Goal: Task Accomplishment & Management: Use online tool/utility

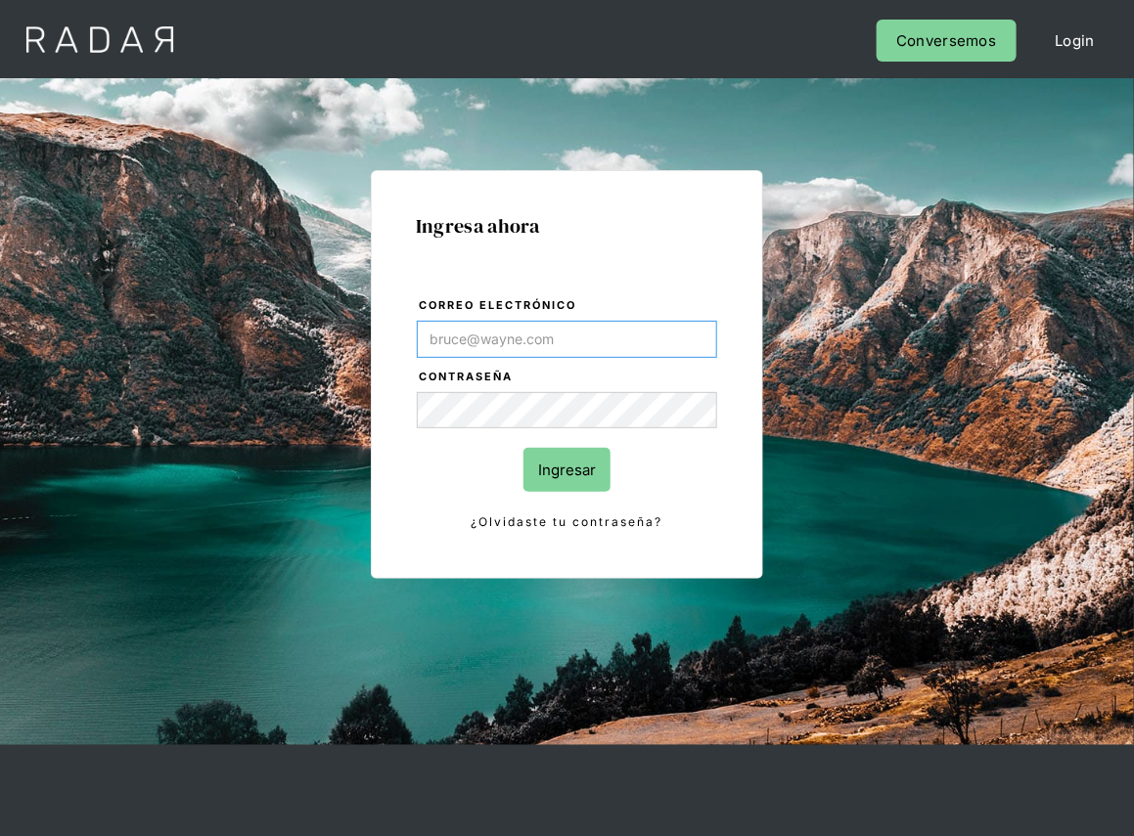
type input "[PERSON_NAME][EMAIL_ADDRESS][DOMAIN_NAME]"
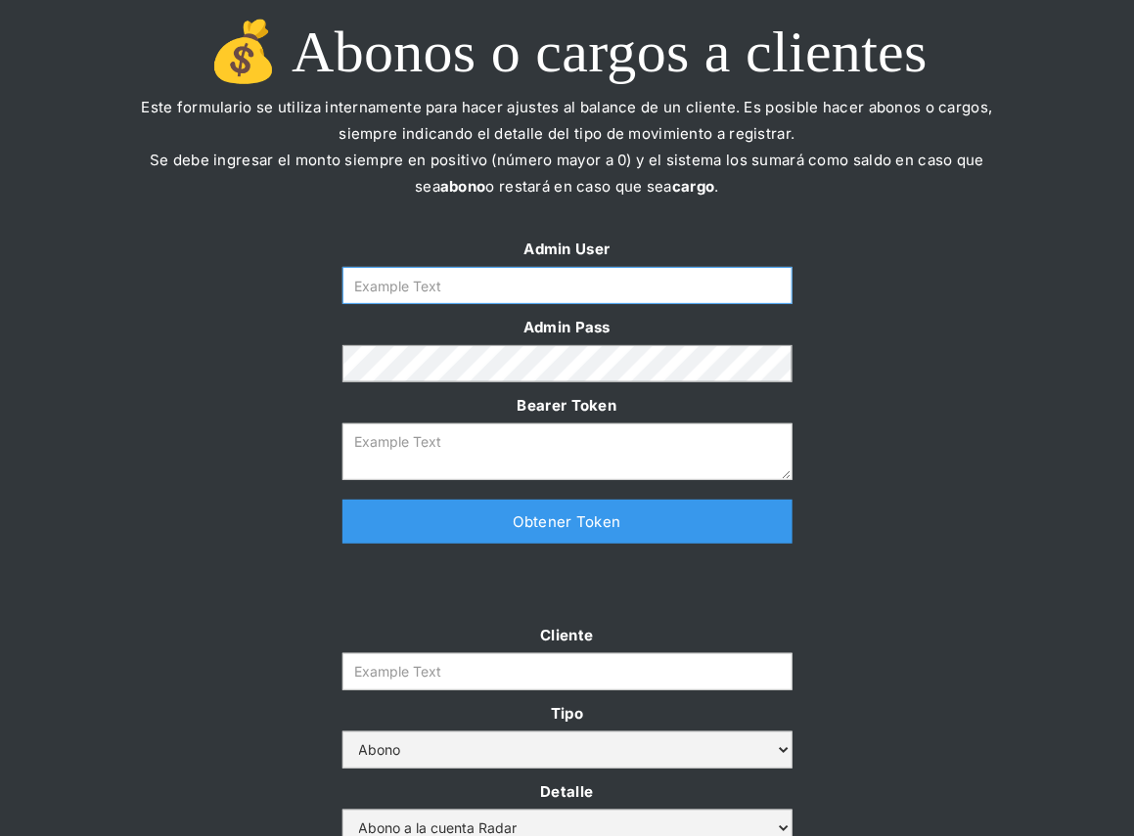
click at [587, 289] on input "Form" at bounding box center [567, 285] width 450 height 37
type input "[PERSON_NAME][EMAIL_ADDRESS][DOMAIN_NAME]"
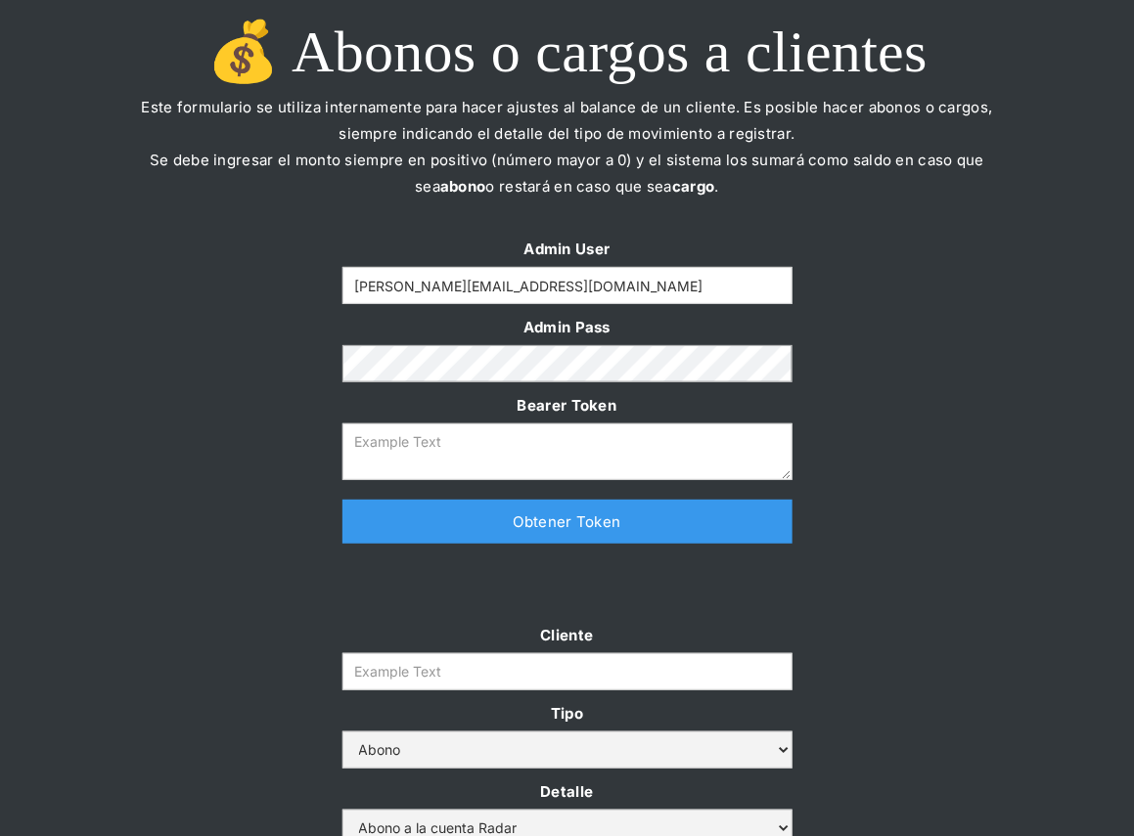
click at [545, 530] on link "Obtener Token" at bounding box center [567, 522] width 450 height 44
type textarea "eyJhbGciOiJSUzI1NiIsInR5cCI6IkpXVCJ9.eyJkYXRhIjp7ImlkIjoiZGFuaWVsYUBzb21vc3JhZG…"
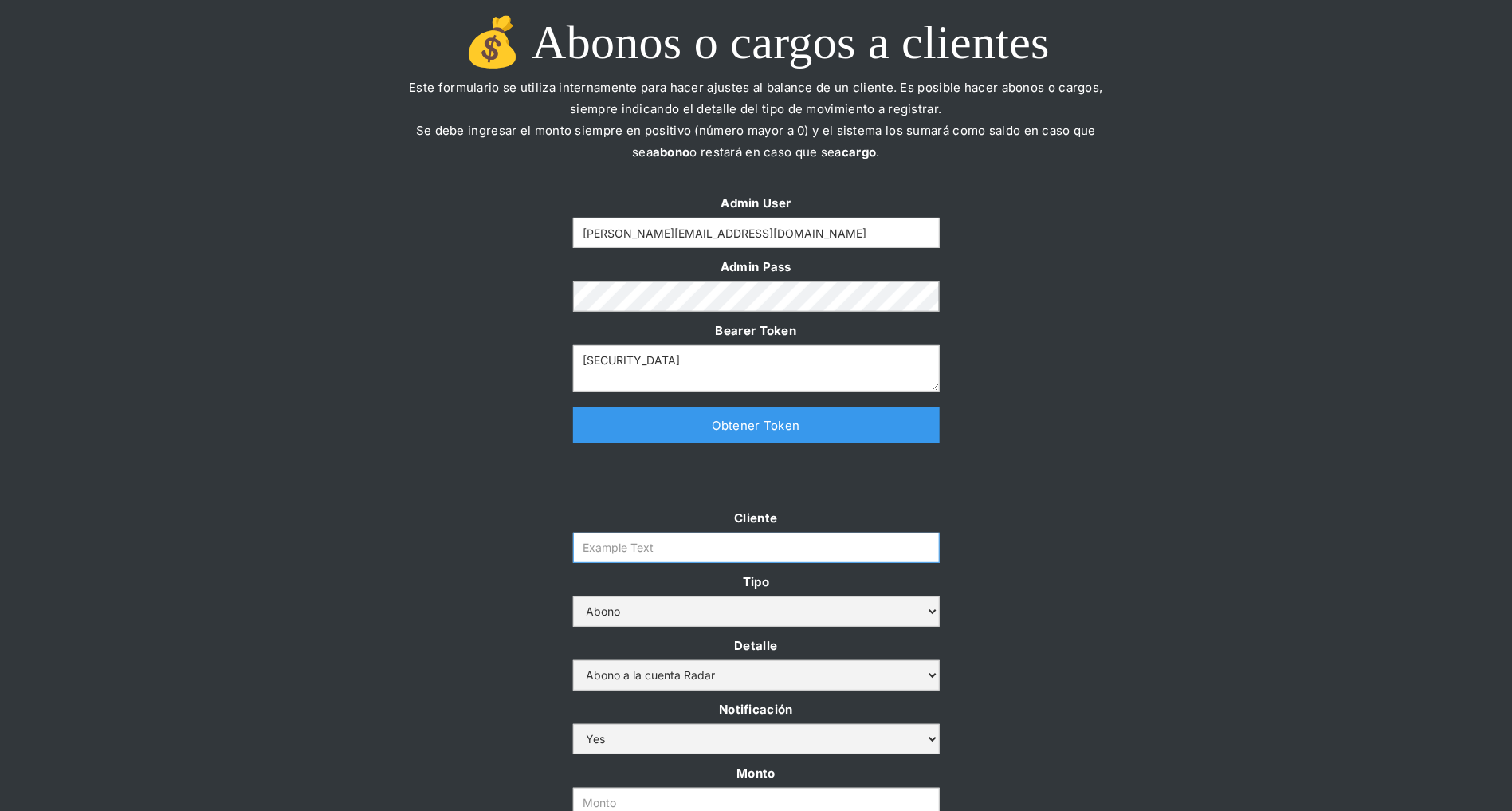
click at [599, 550] on input "Cliente" at bounding box center [756, 547] width 367 height 30
paste input "prontopaga"
type input "prontopaga"
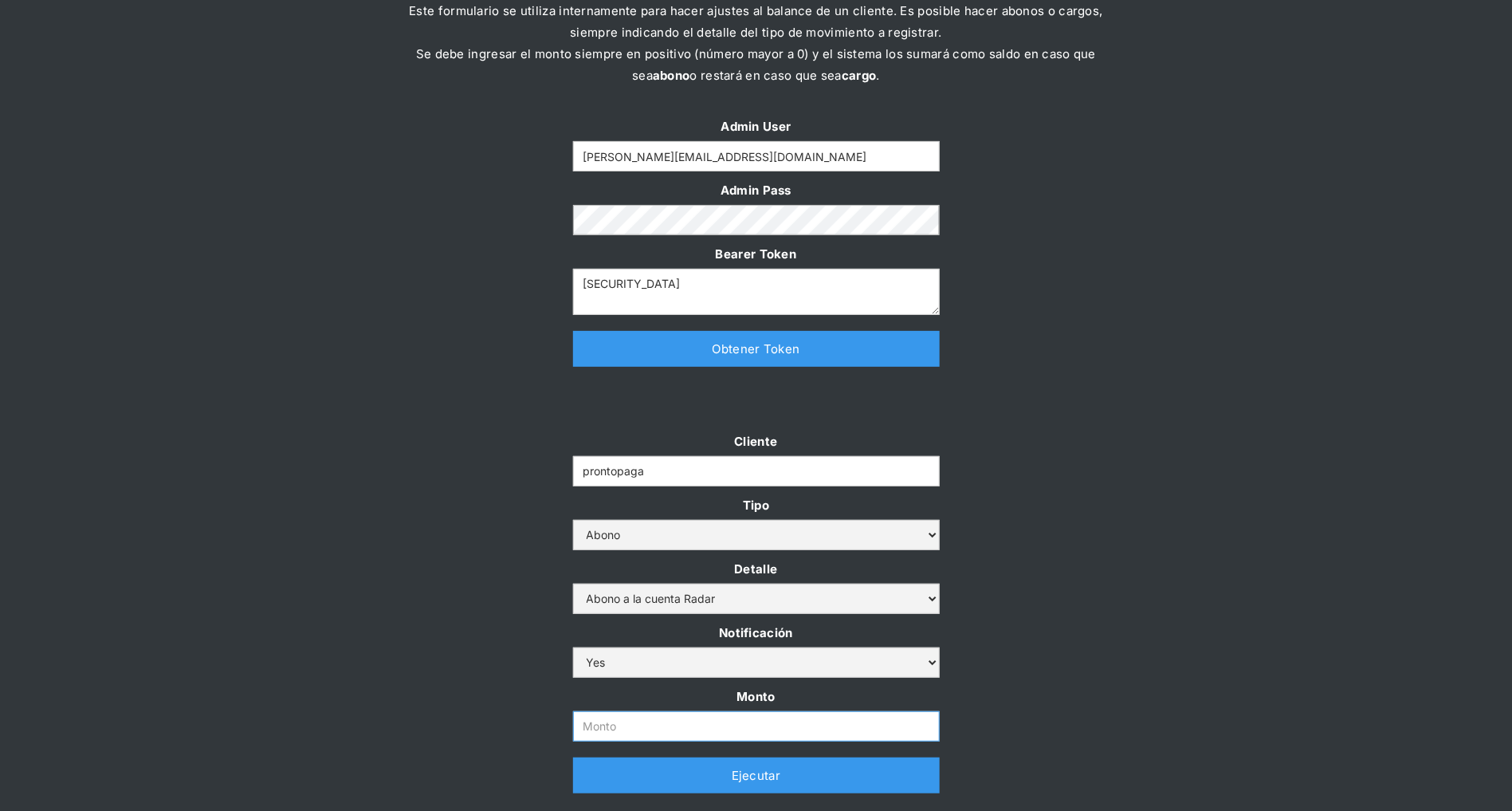
click at [645, 681] on input "Monto" at bounding box center [756, 725] width 367 height 30
paste input "$2,500,000,000"
type input "2.500.000.000"
click at [516, 672] on div "Cliente prontopaga Tipo Abono Cargo Detalle Abono a la cuenta Radar Devolución …" at bounding box center [756, 619] width 1512 height 379
click at [593, 681] on link "Ejecutar" at bounding box center [756, 775] width 367 height 36
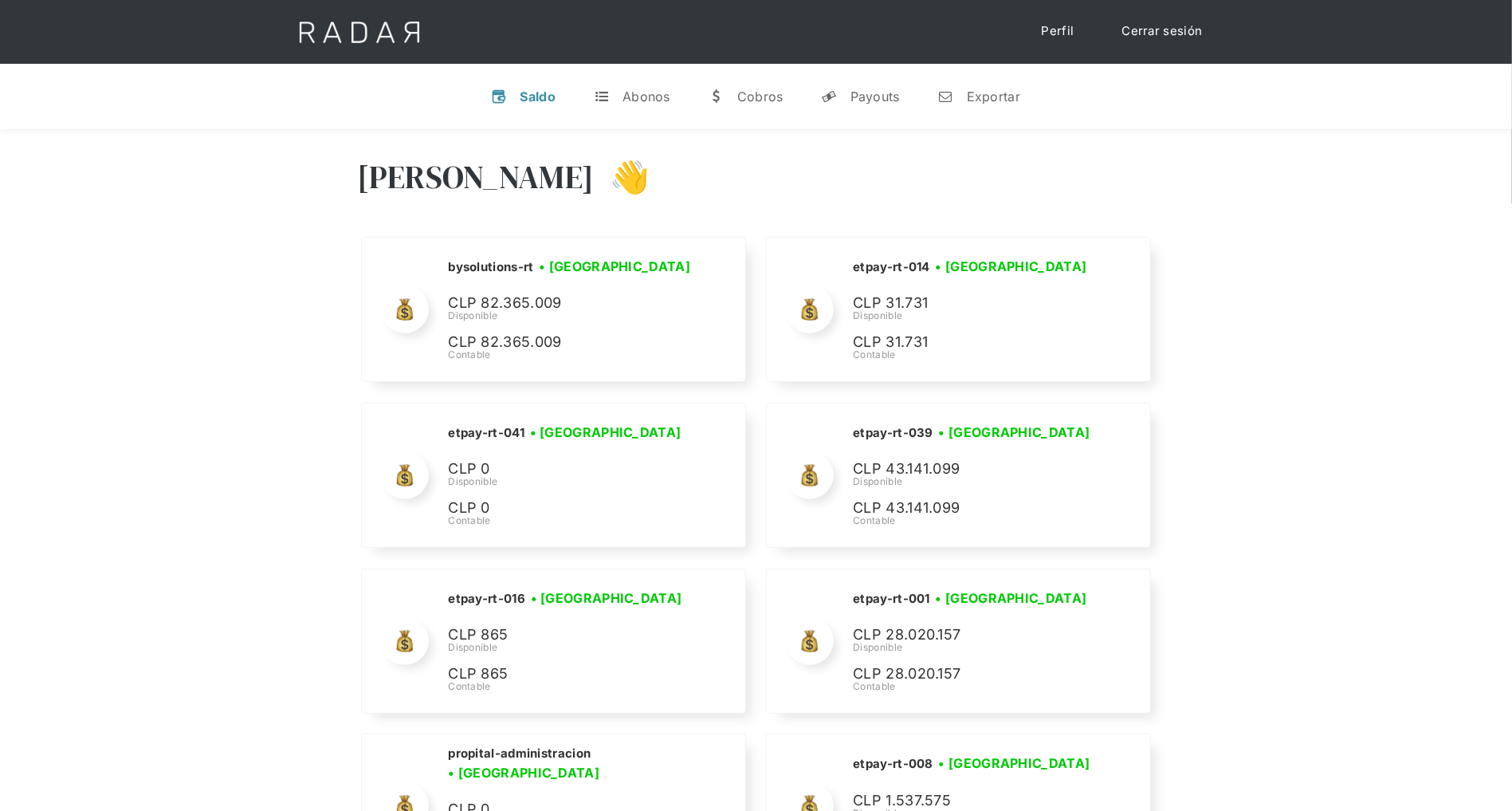
scroll to position [6307, 0]
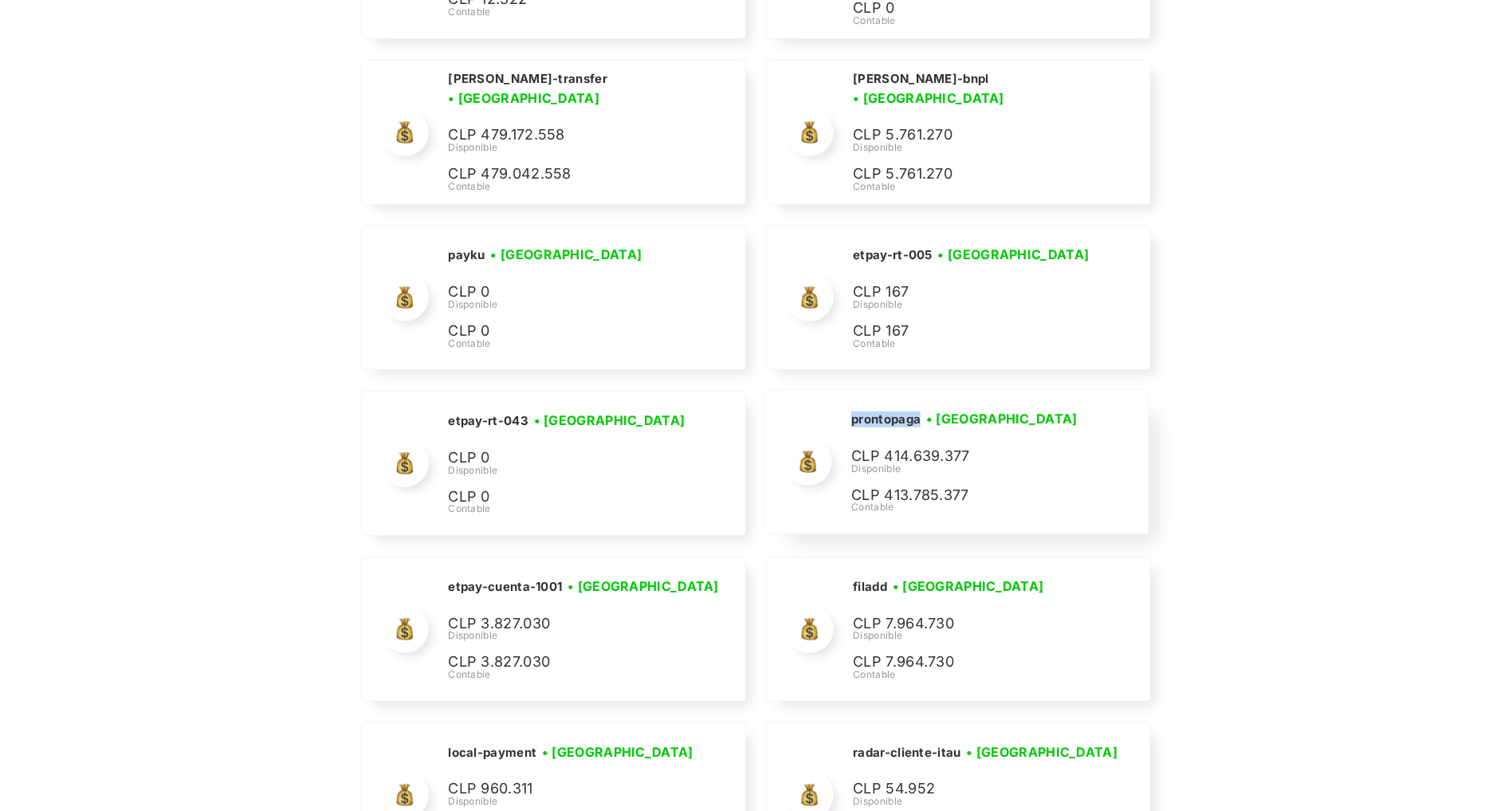
drag, startPoint x: 920, startPoint y: 405, endPoint x: 842, endPoint y: 403, distance: 78.0
click at [842, 403] on div "prontopaga • Conectada • Desconectada CLP 414.639.377 Disponible CLP 413.785.37…" at bounding box center [956, 461] width 382 height 143
copy h2 "prontopaga"
